Goal: Use online tool/utility: Utilize a website feature to perform a specific function

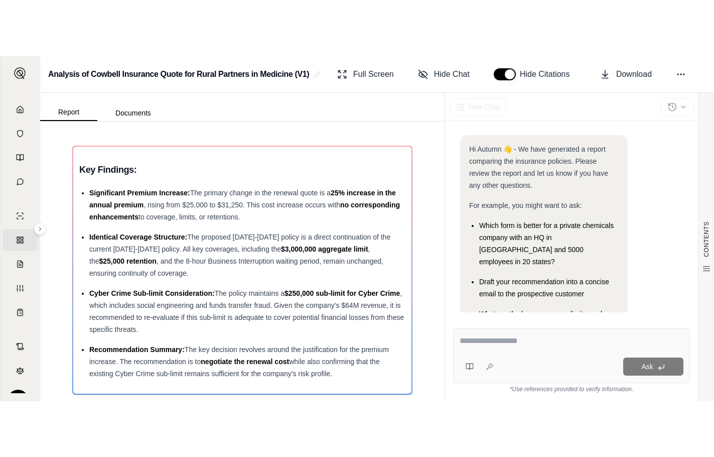
scroll to position [79, 0]
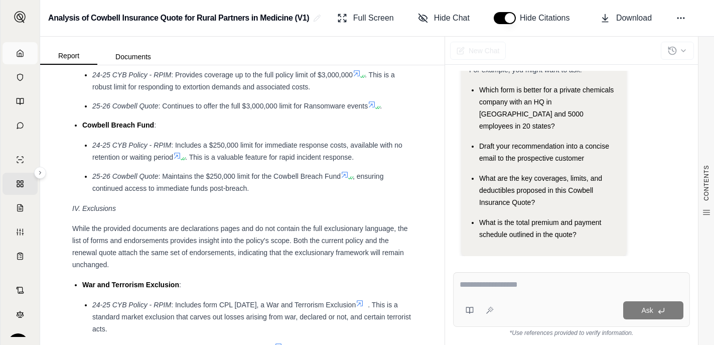
click at [18, 48] on link "Home" at bounding box center [20, 53] width 35 height 22
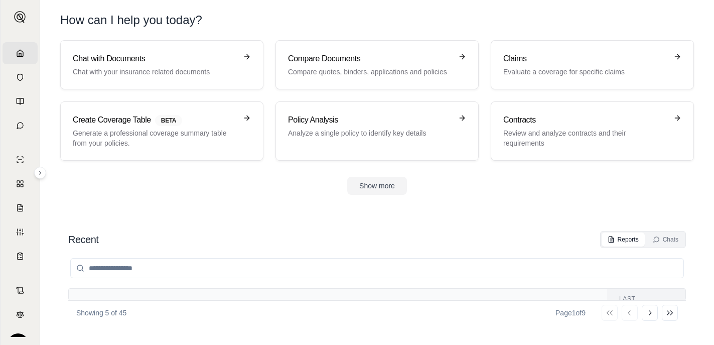
click at [111, 97] on div "Chat with Documents Chat with your insurance related documents Compare Document…" at bounding box center [377, 100] width 634 height 120
click at [121, 73] on p "Chat with your insurance related documents" at bounding box center [155, 72] width 164 height 10
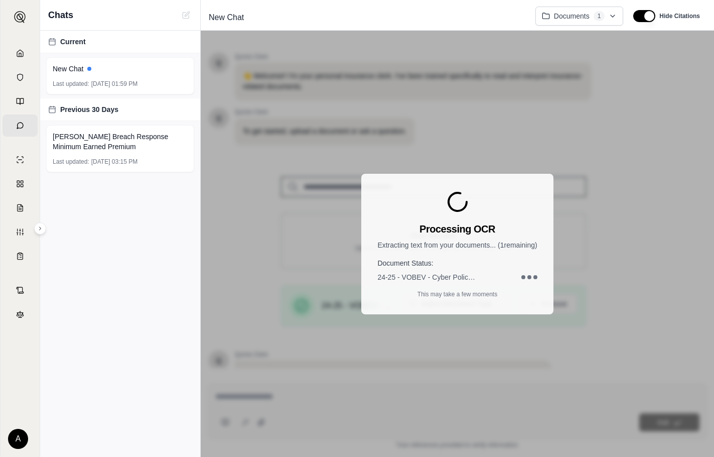
scroll to position [87, 0]
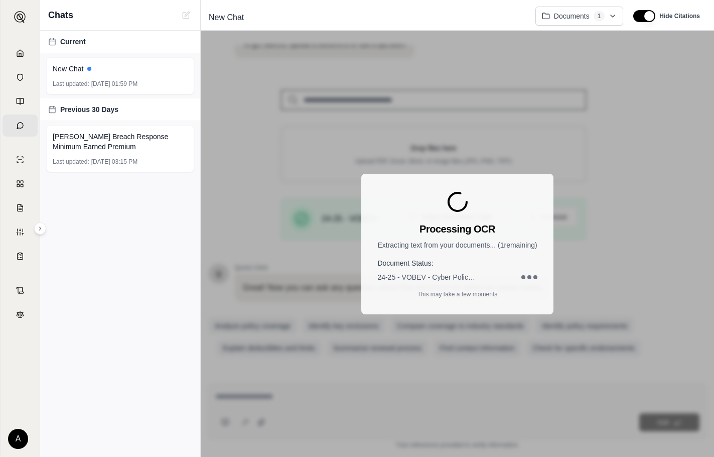
click at [425, 248] on p "Extracting text from your documents... ( 1 remaining)" at bounding box center [457, 245] width 160 height 10
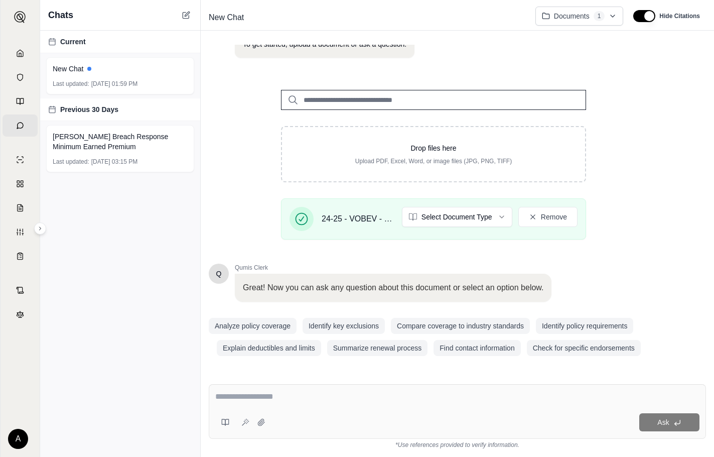
click at [486, 344] on div "Ask" at bounding box center [457, 411] width 497 height 55
type textarea "**********"
click at [666, 344] on button "Ask" at bounding box center [669, 422] width 60 height 18
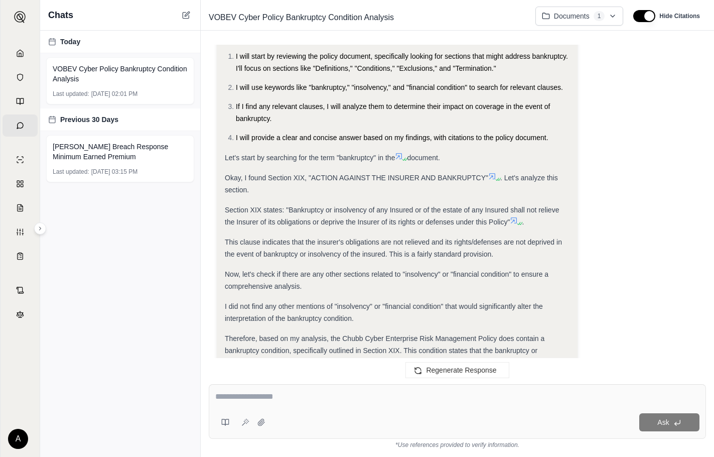
scroll to position [151, 0]
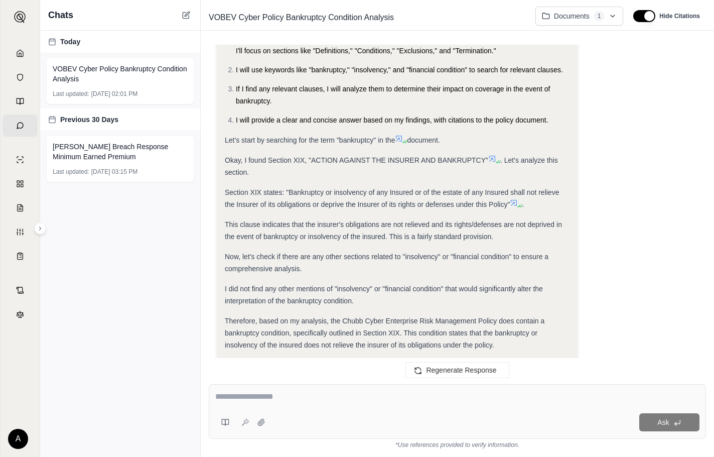
click at [216, 251] on div "does this have a bankruptcy condition Analysis: Okay, I need to determine if th…" at bounding box center [457, 206] width 497 height 323
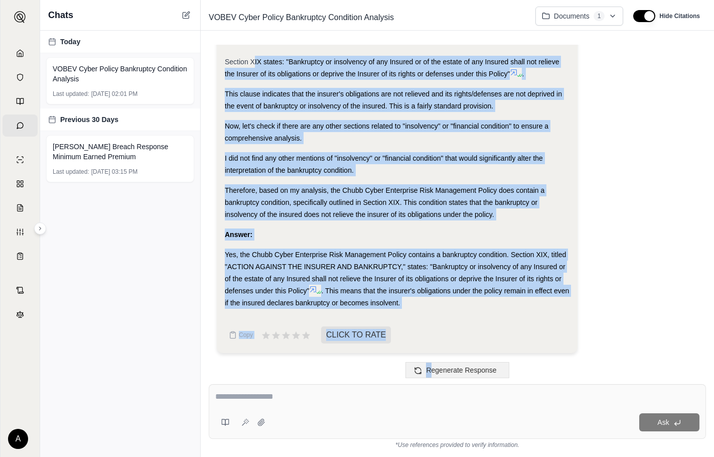
scroll to position [282, 0]
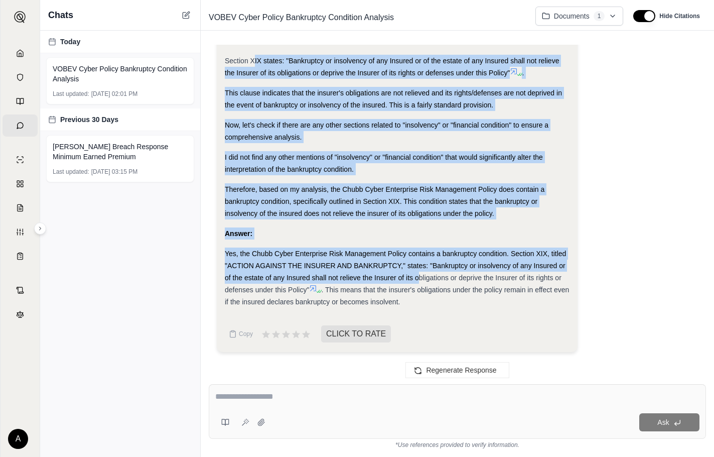
drag, startPoint x: 255, startPoint y: 157, endPoint x: 417, endPoint y: 281, distance: 203.8
click at [417, 281] on div "Analysis: Okay, I need to determine if the Chubb Cyber Enterprise Risk Manageme…" at bounding box center [397, 68] width 345 height 479
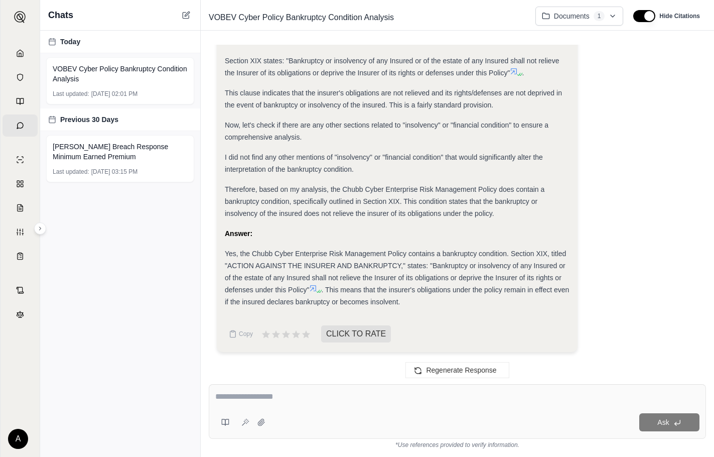
click at [422, 272] on div "Yes, the Chubb Cyber Enterprise Risk Management Policy contains a bankruptcy co…" at bounding box center [397, 277] width 345 height 60
